Goal: Information Seeking & Learning: Learn about a topic

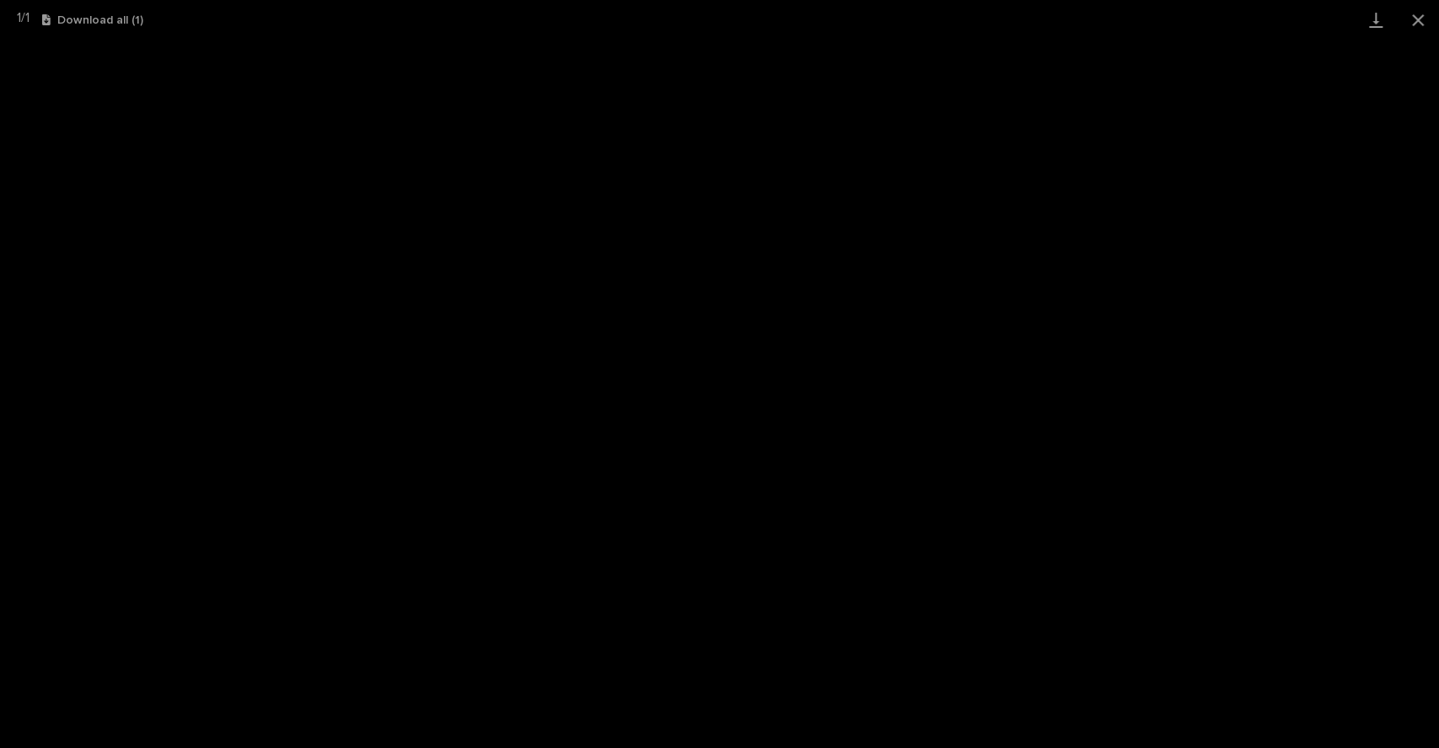
scroll to position [435, 0]
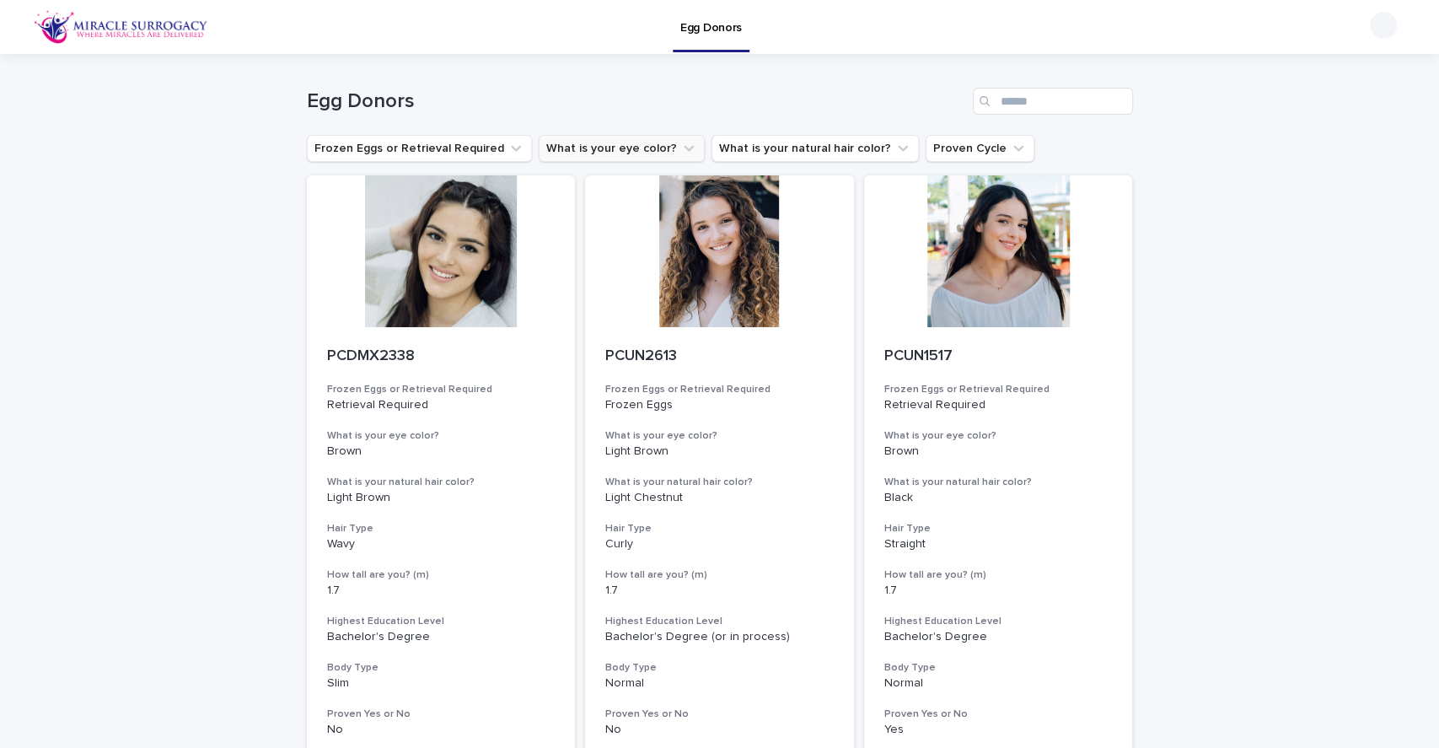
click at [650, 155] on button "What is your eye color?" at bounding box center [622, 148] width 166 height 27
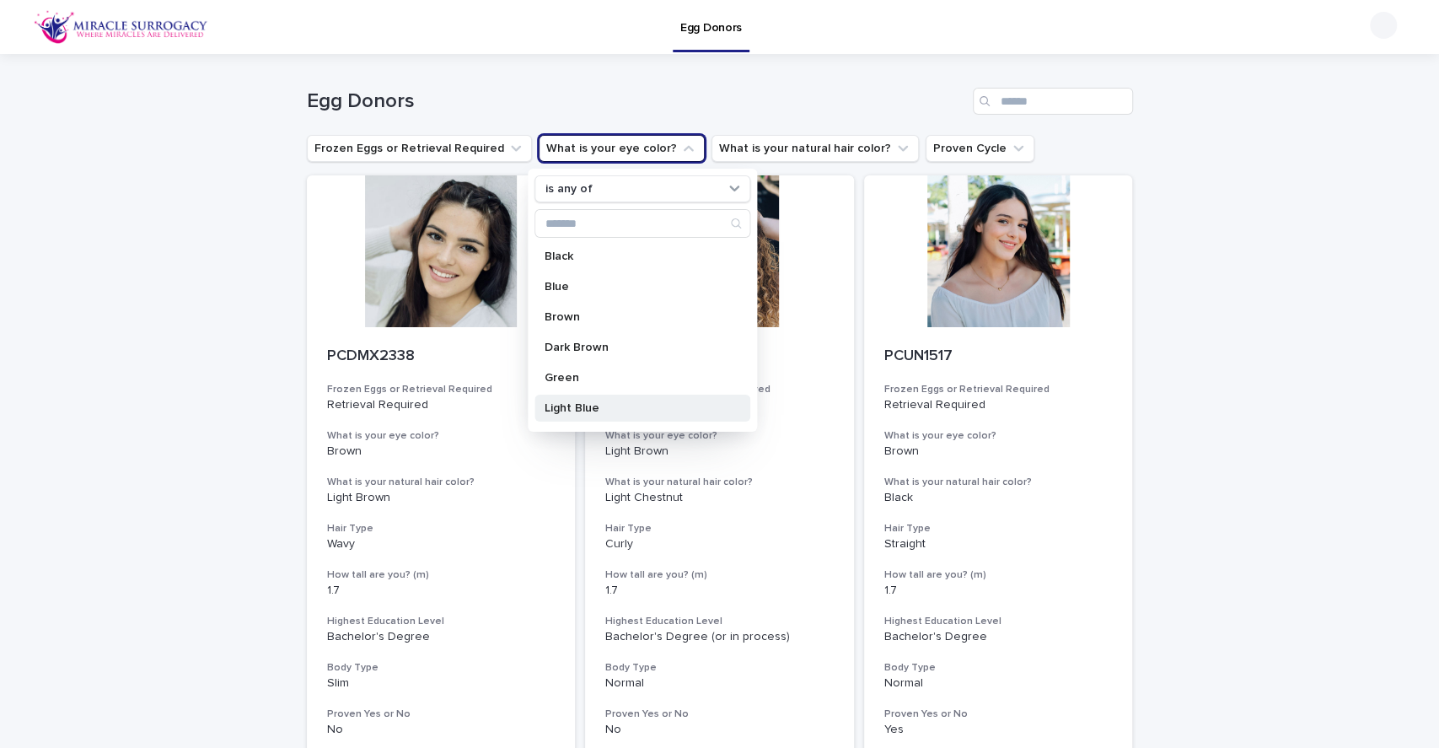
click at [600, 400] on div "Light Blue" at bounding box center [642, 407] width 216 height 27
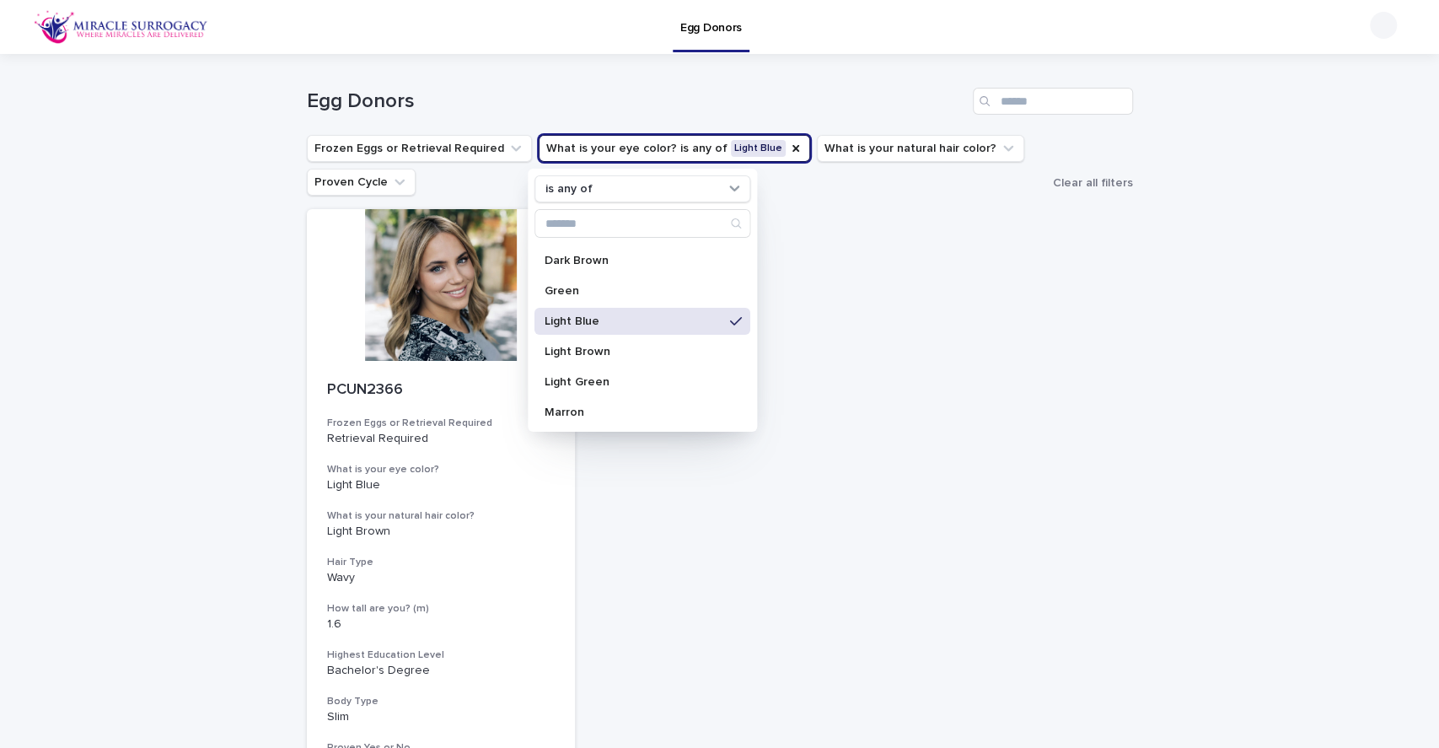
scroll to position [83, 0]
click at [573, 384] on p "Light Green" at bounding box center [634, 386] width 179 height 12
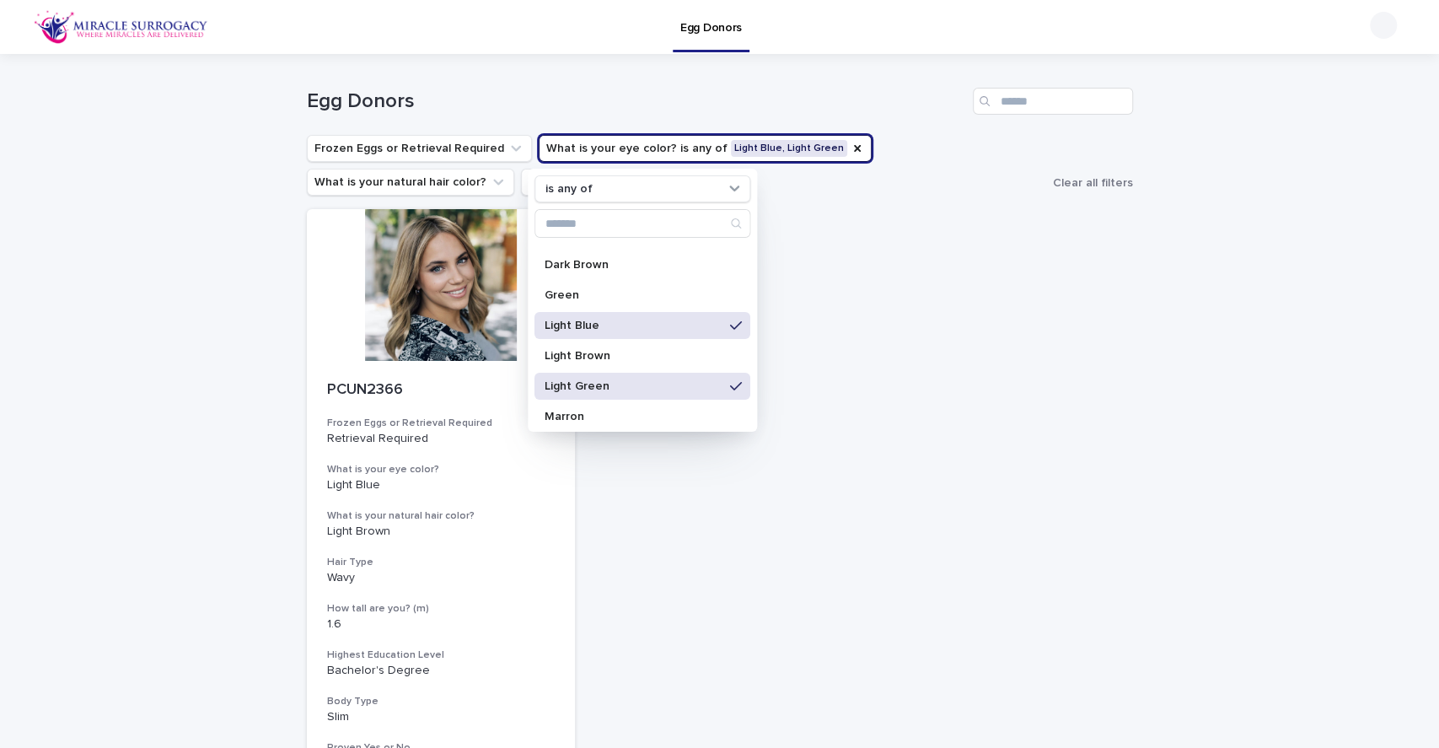
click at [573, 384] on p "Light Green" at bounding box center [634, 386] width 179 height 12
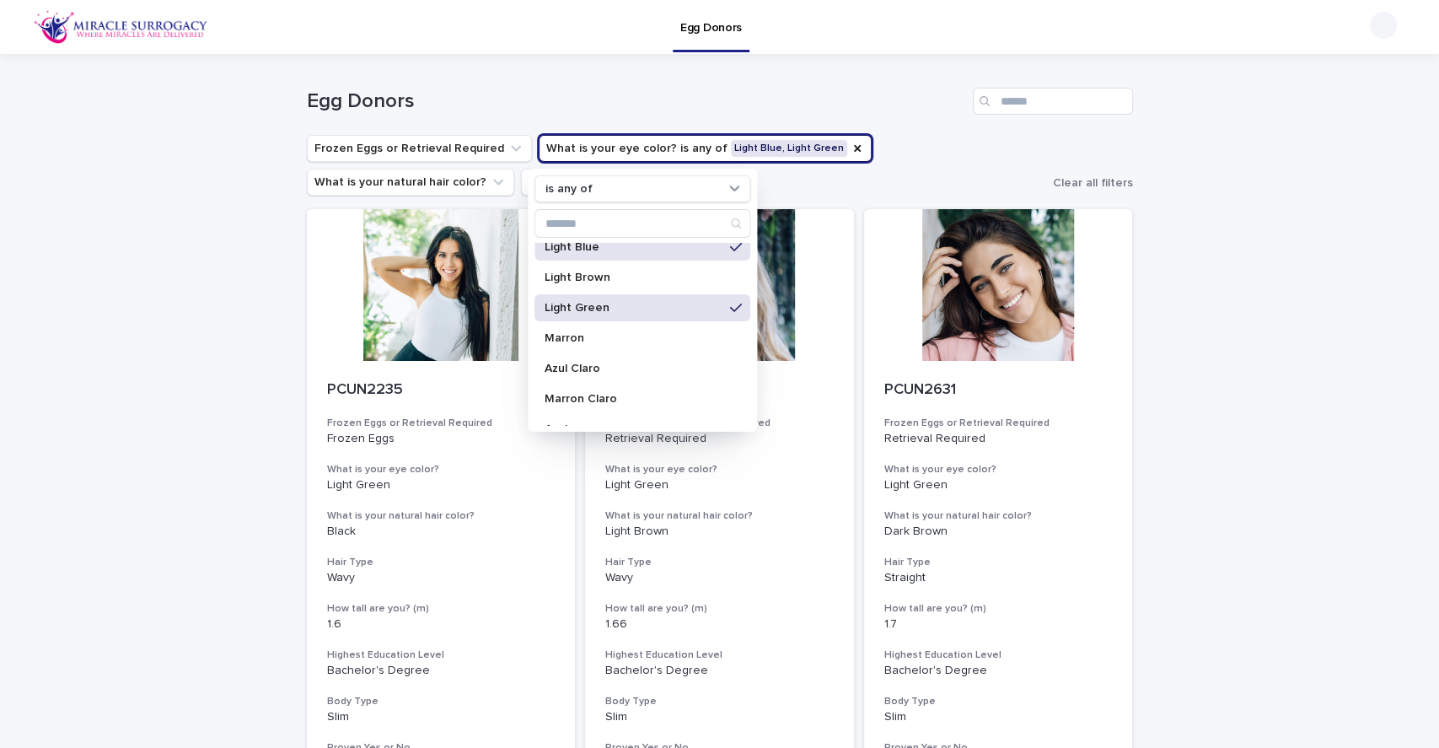
scroll to position [157, 0]
click at [573, 384] on div "Azul Claro" at bounding box center [642, 372] width 216 height 27
click at [588, 315] on p "Light Green" at bounding box center [634, 312] width 179 height 12
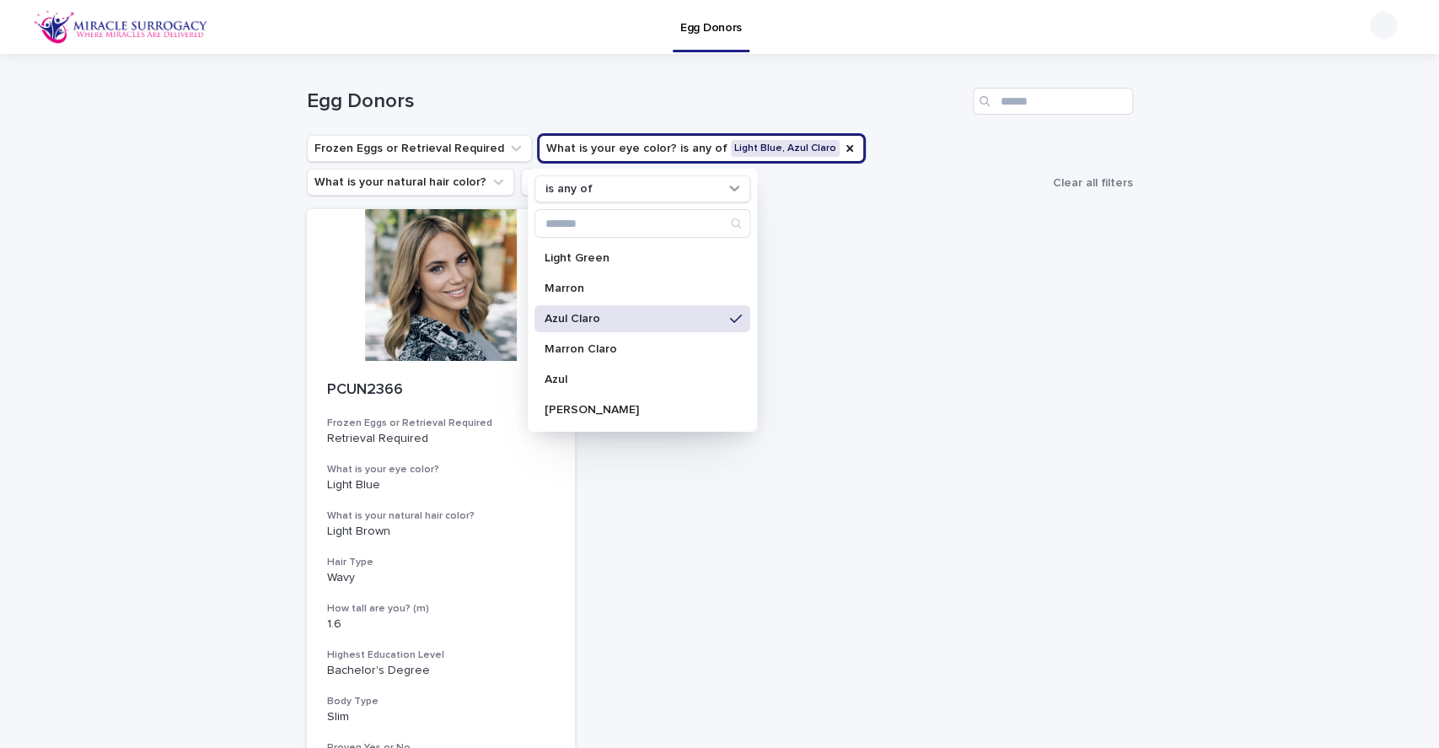
scroll to position [217, 0]
click at [615, 374] on p "Azul" at bounding box center [634, 373] width 179 height 12
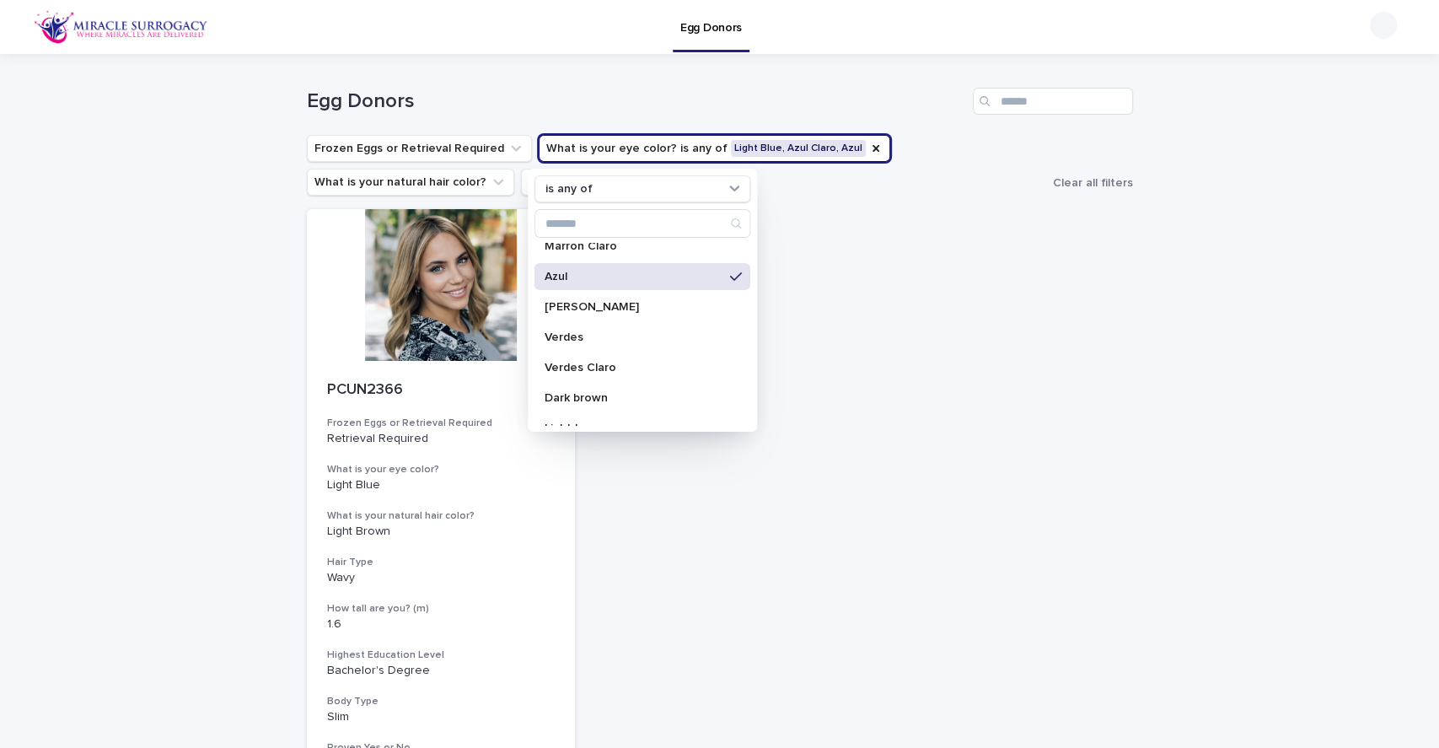
scroll to position [312, 0]
click at [614, 368] on p "Verdes Claro" at bounding box center [634, 369] width 179 height 12
click at [623, 341] on p "Verdes" at bounding box center [634, 339] width 179 height 12
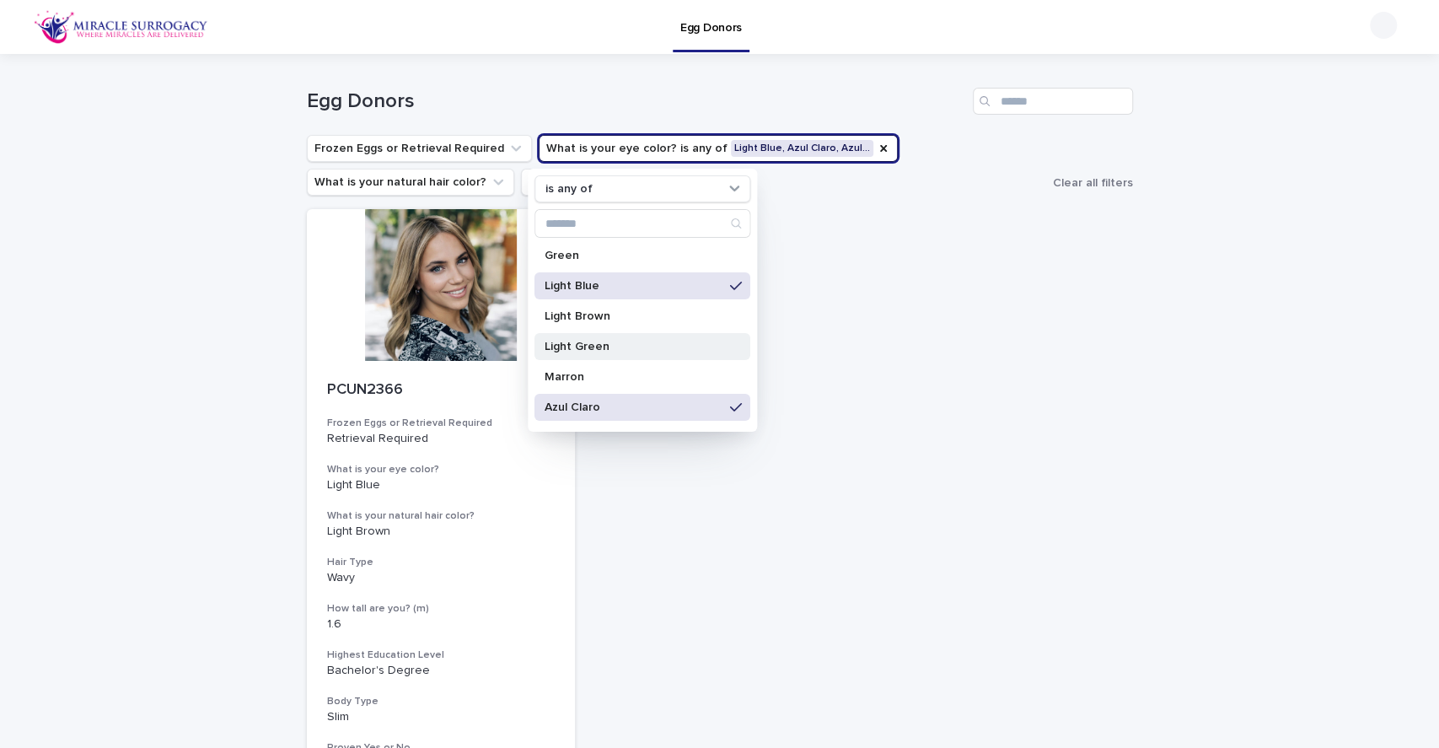
scroll to position [121, 0]
click at [599, 353] on div "Light Green" at bounding box center [642, 347] width 216 height 27
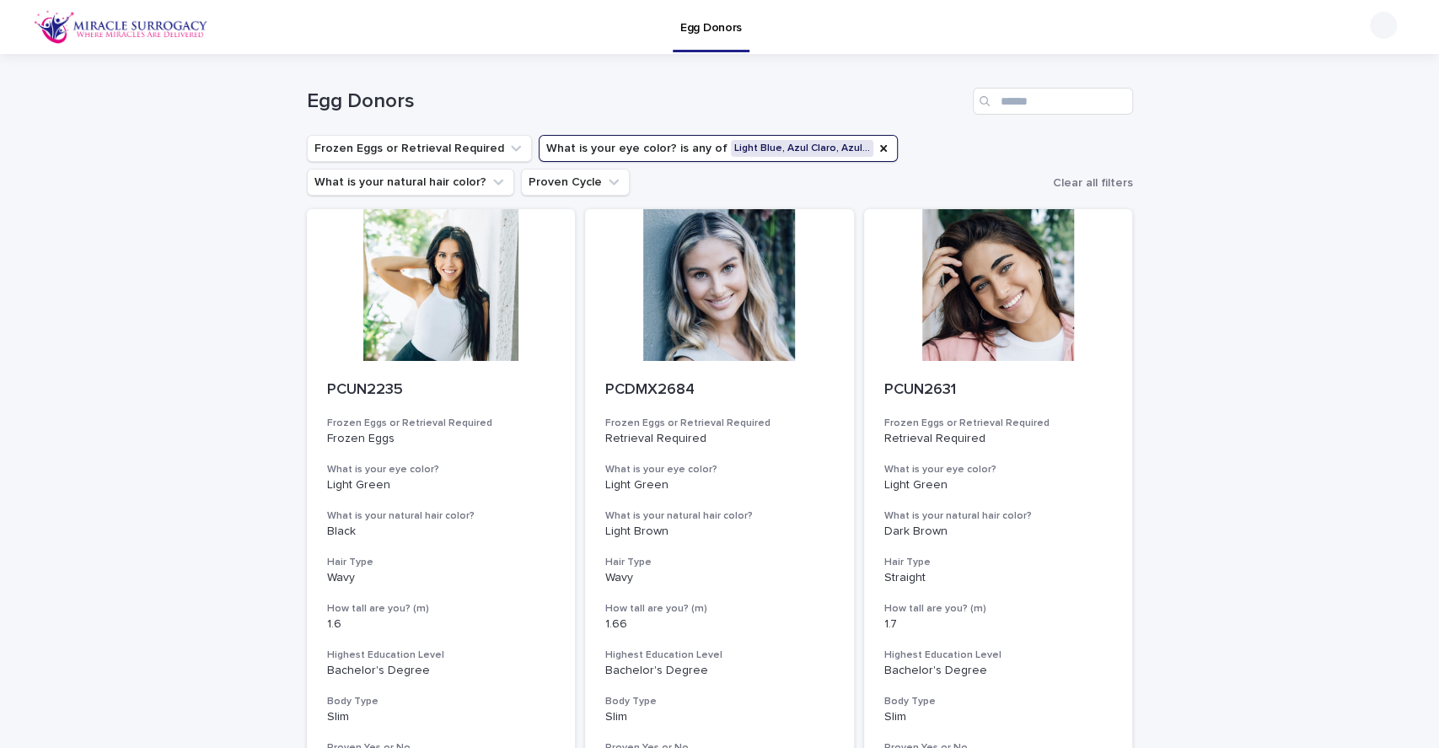
click at [799, 158] on button "What is your eye color? is any of Light Blue, Azul Claro, Azul…" at bounding box center [718, 148] width 359 height 27
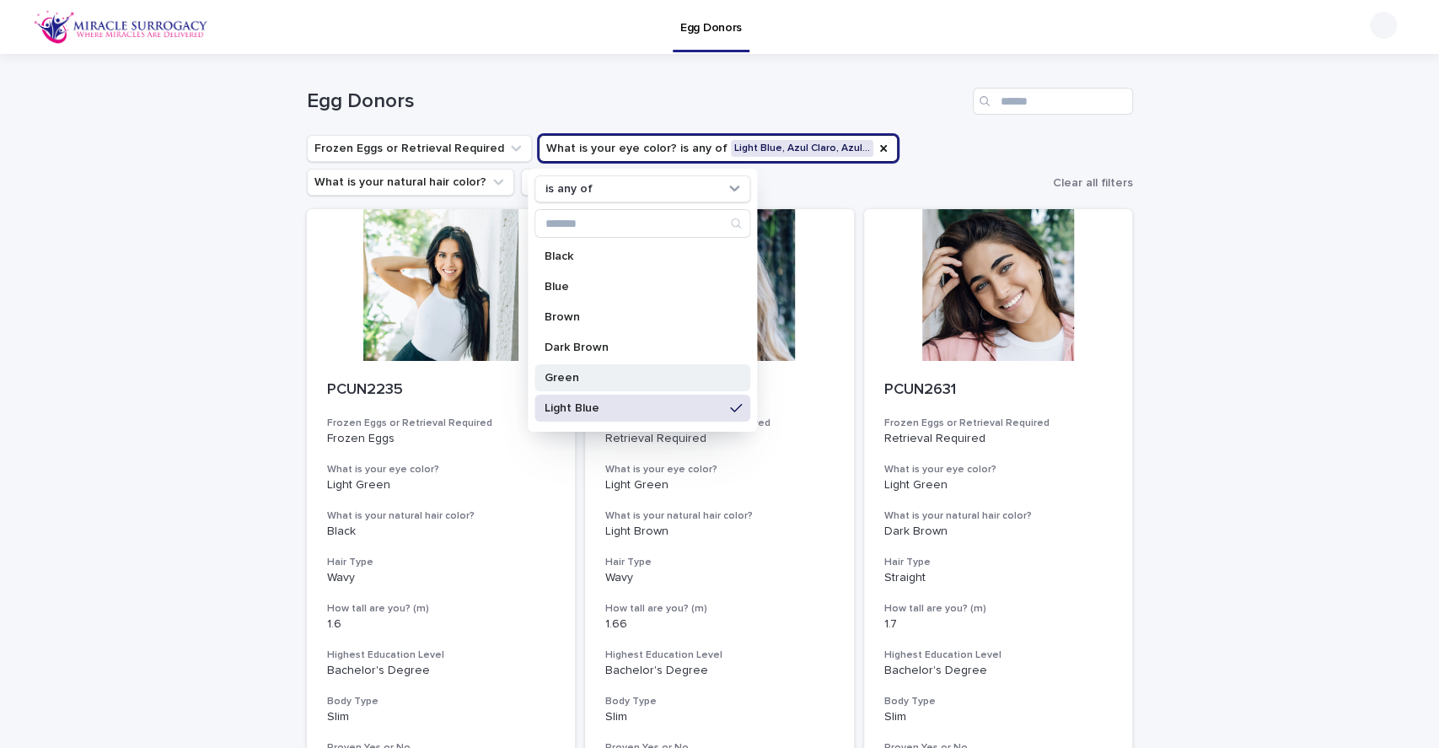
click at [620, 373] on p "Green" at bounding box center [634, 378] width 179 height 12
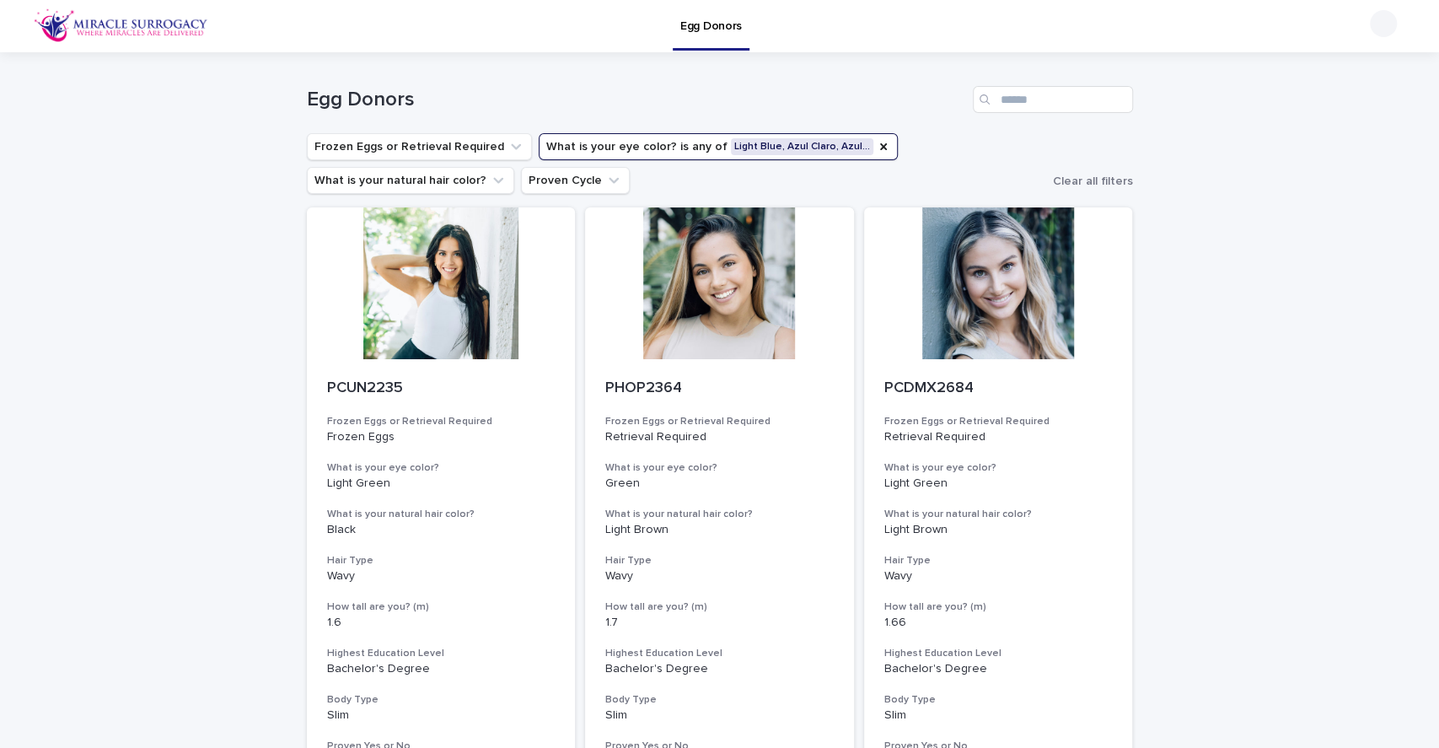
scroll to position [3, 0]
click at [877, 138] on icon "What is your eye color?" at bounding box center [883, 144] width 13 height 13
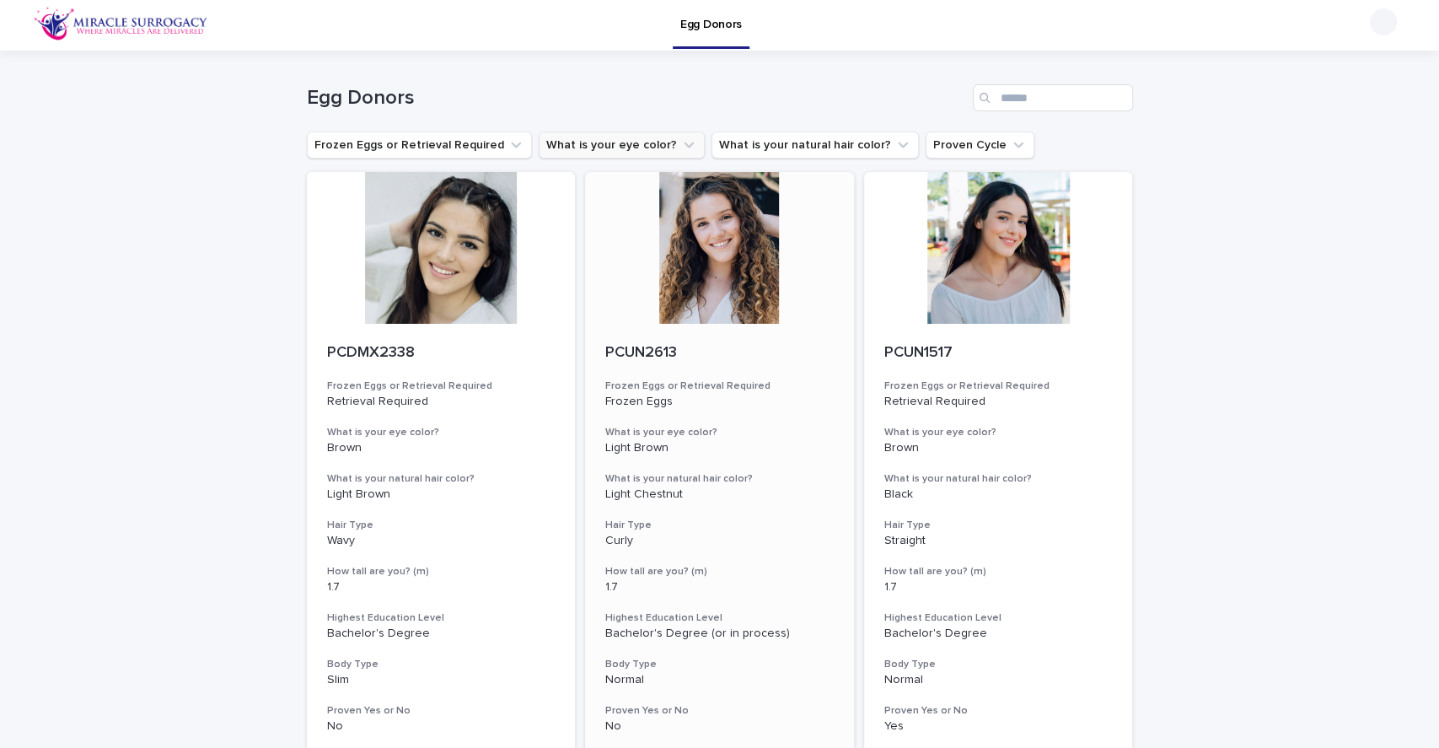
click at [698, 250] on div at bounding box center [719, 248] width 269 height 152
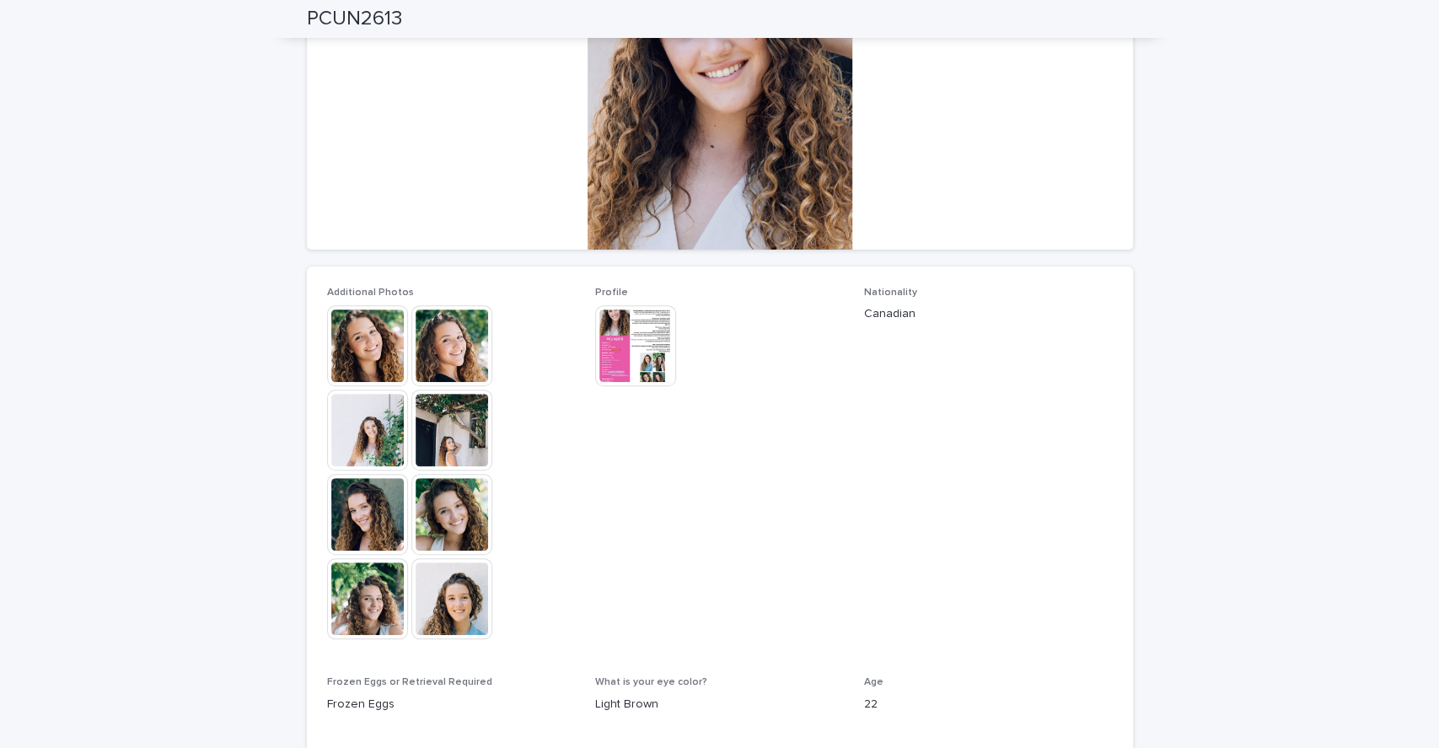
scroll to position [244, 0]
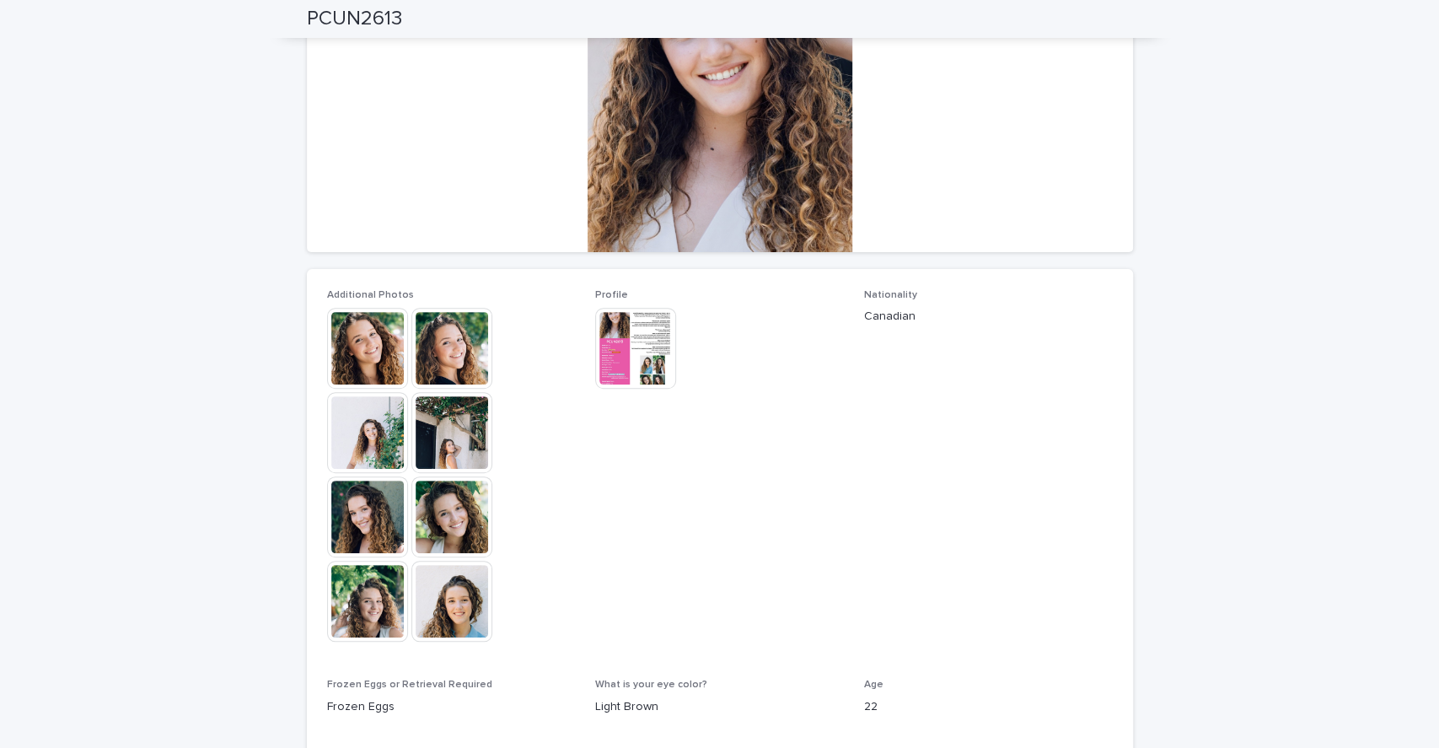
click at [618, 344] on img at bounding box center [635, 348] width 81 height 81
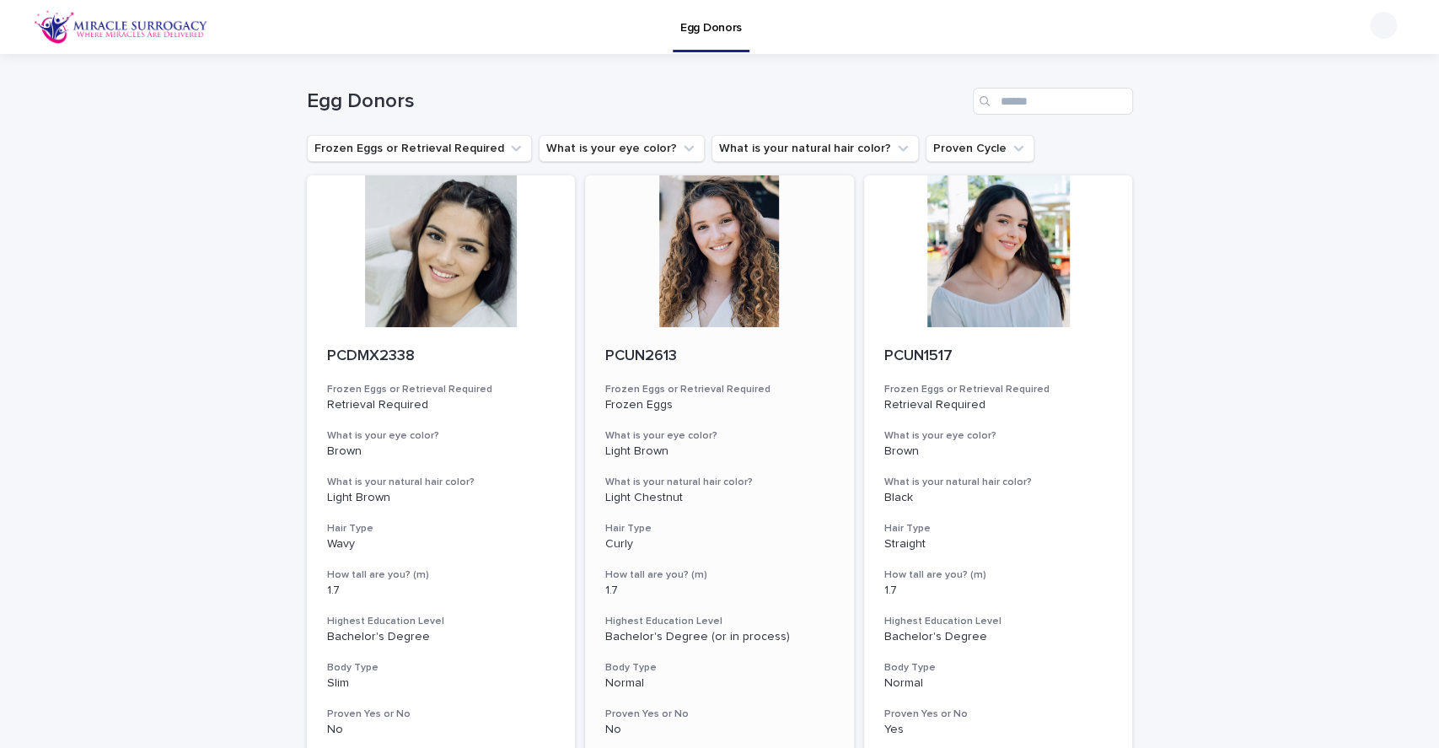
click at [679, 293] on div at bounding box center [719, 251] width 269 height 152
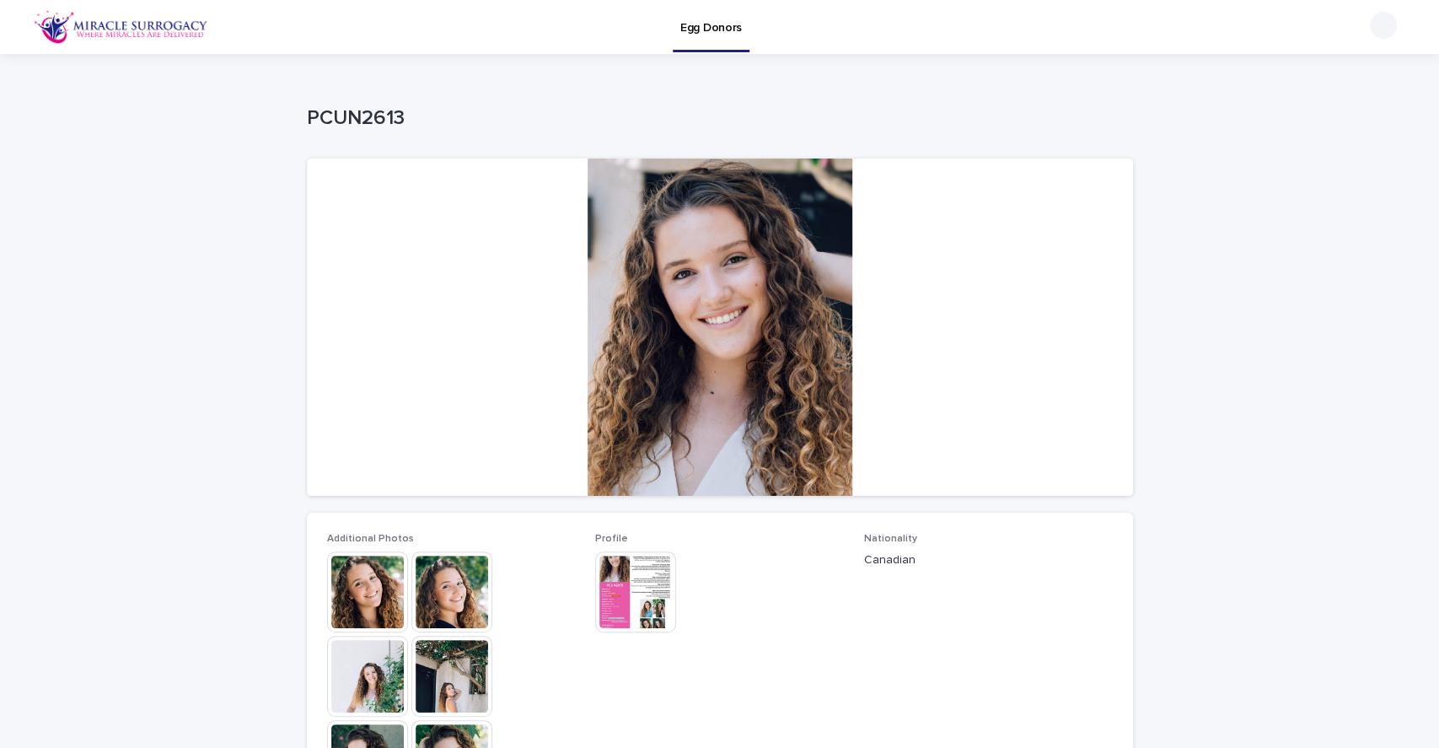
click at [384, 606] on img at bounding box center [367, 591] width 81 height 81
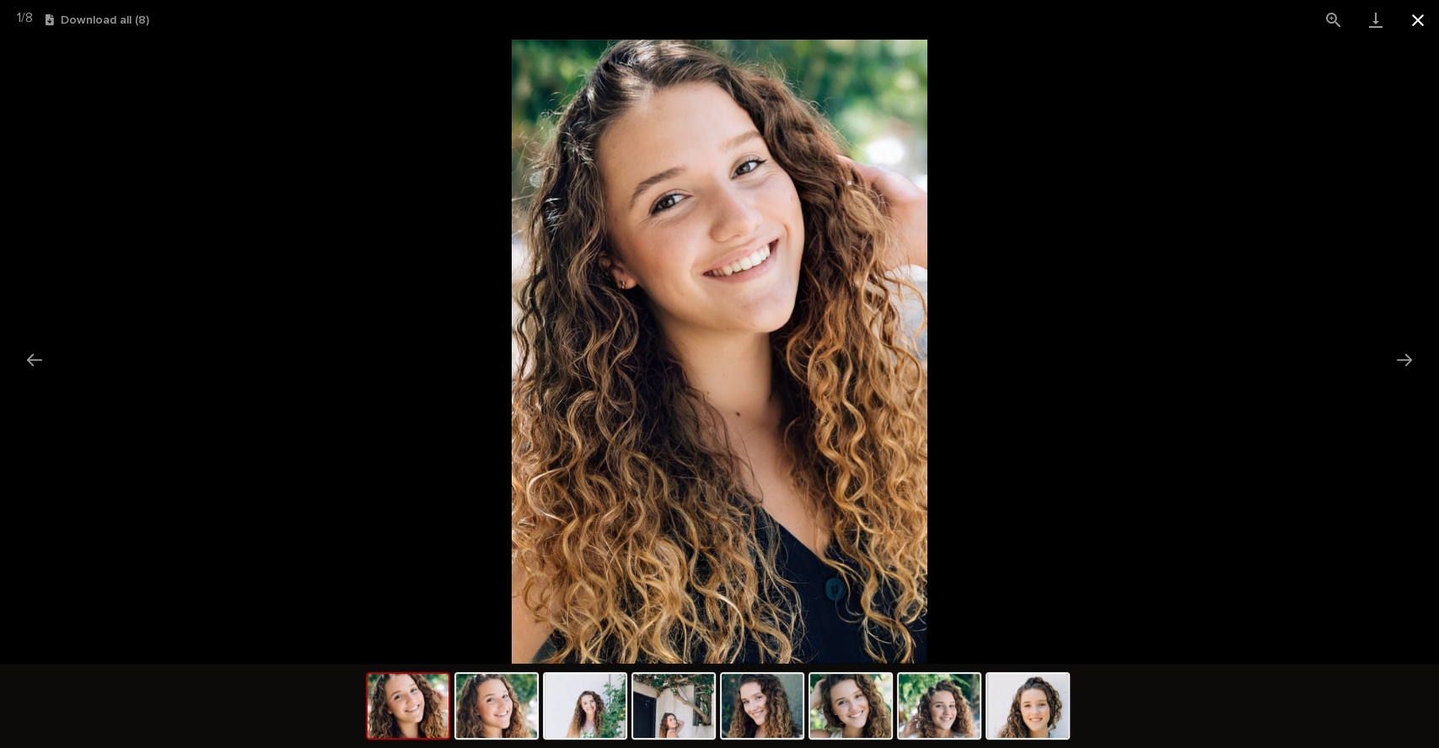
click at [1425, 16] on button "Close gallery" at bounding box center [1418, 20] width 42 height 40
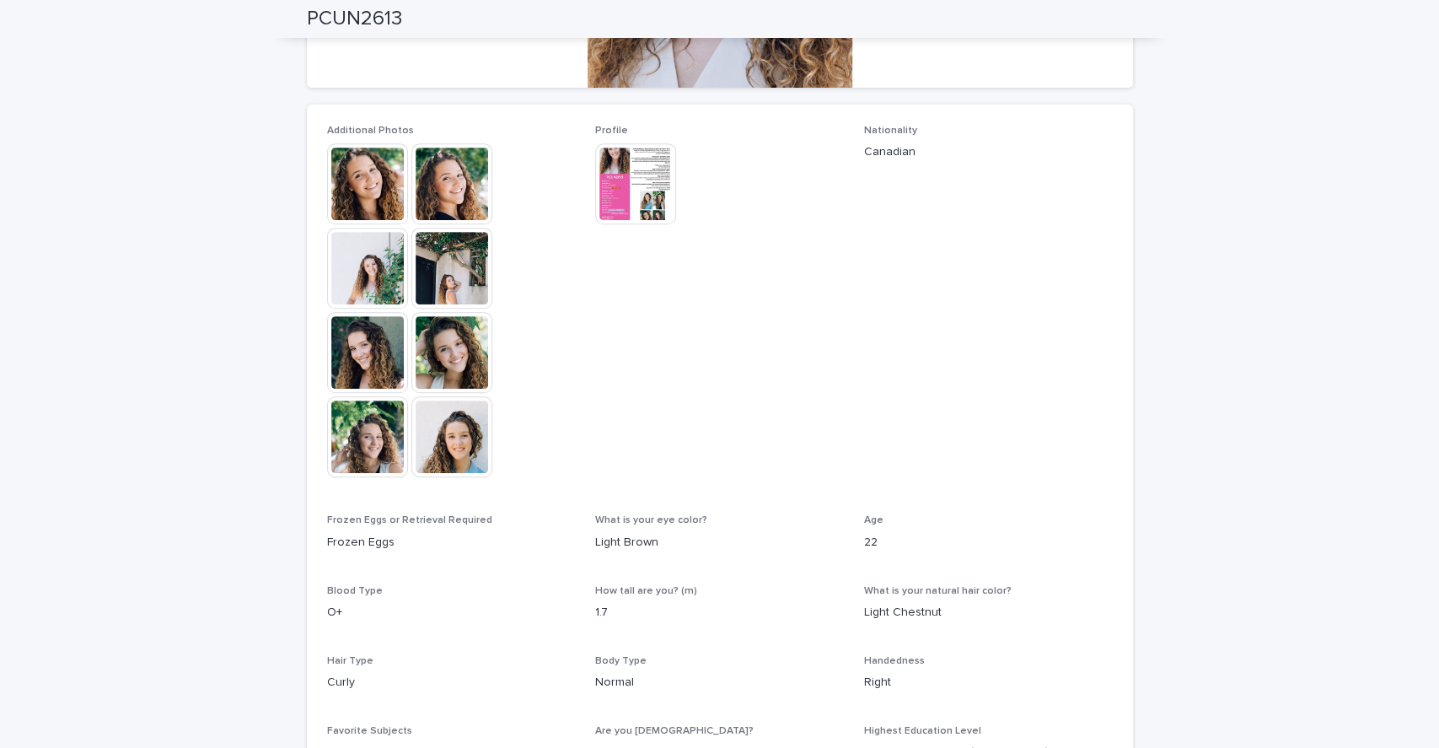
scroll to position [618, 0]
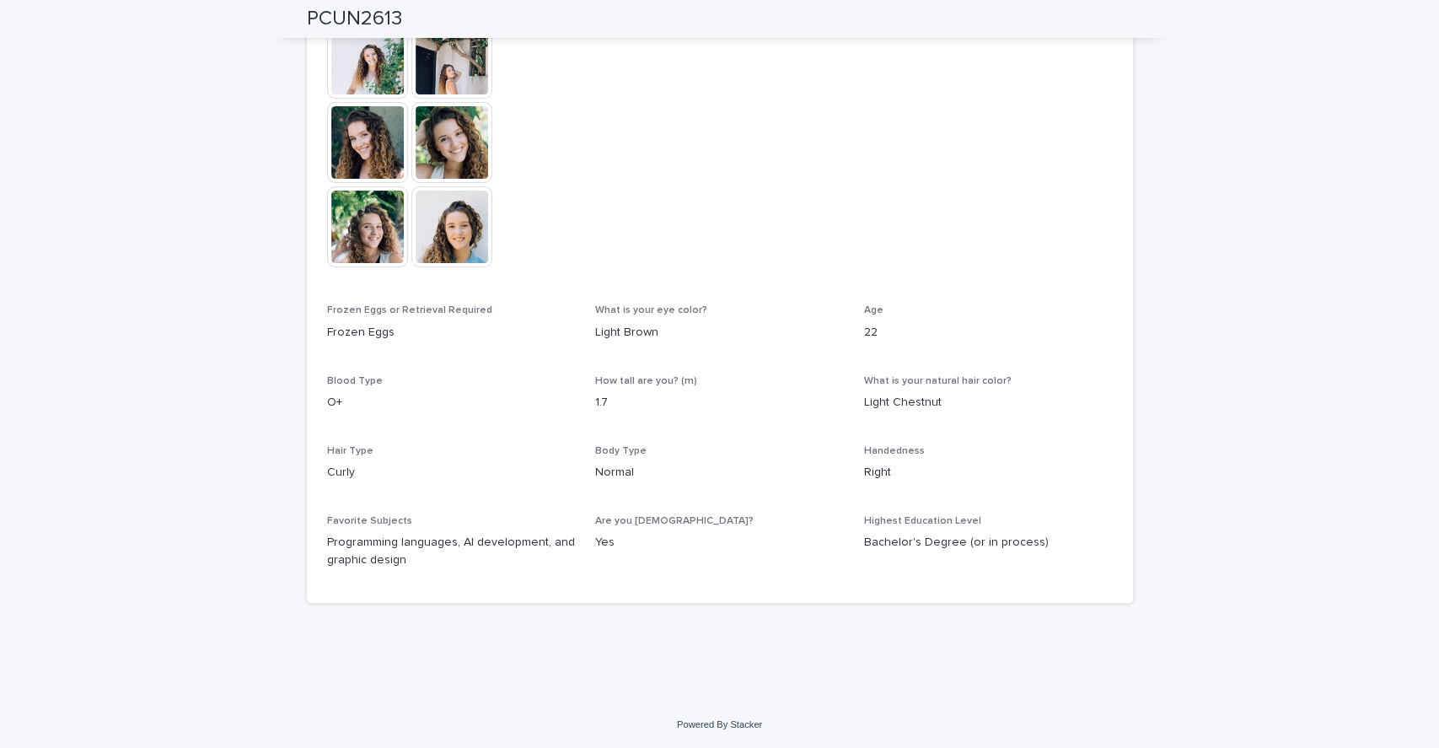
click at [939, 199] on span "Nationality Canadian" at bounding box center [988, 99] width 249 height 369
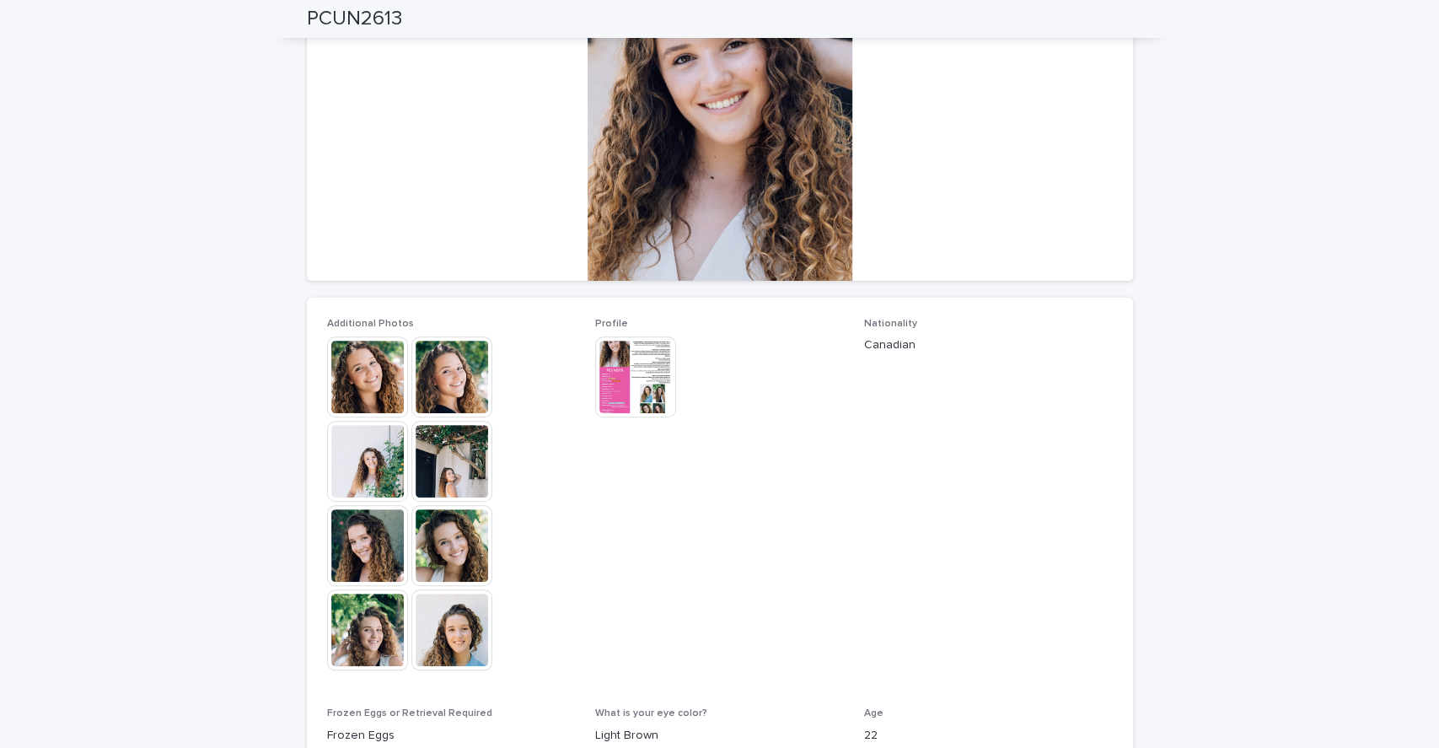
scroll to position [0, 0]
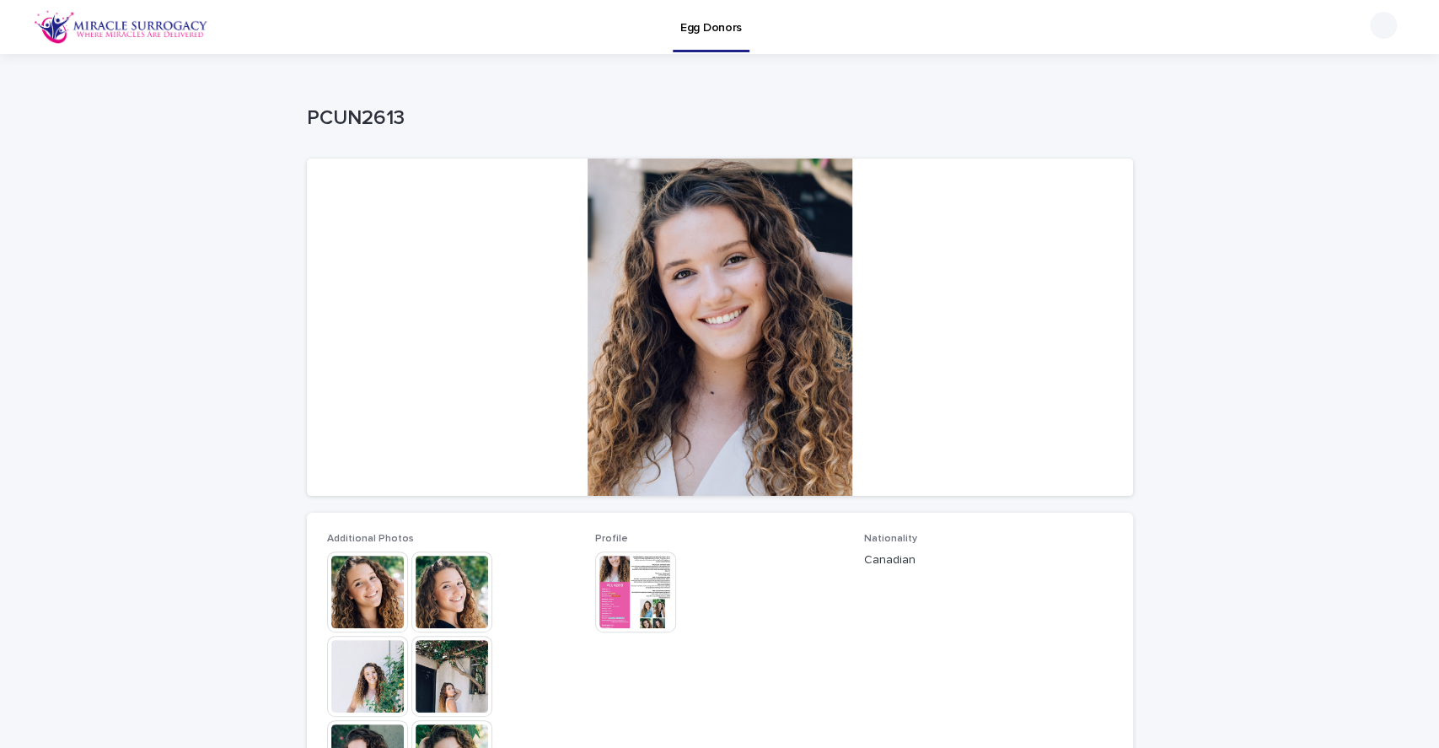
click at [341, 115] on p "PCUN2613" at bounding box center [716, 118] width 819 height 24
copy p "PCUN2613"
